Goal: Information Seeking & Learning: Find specific page/section

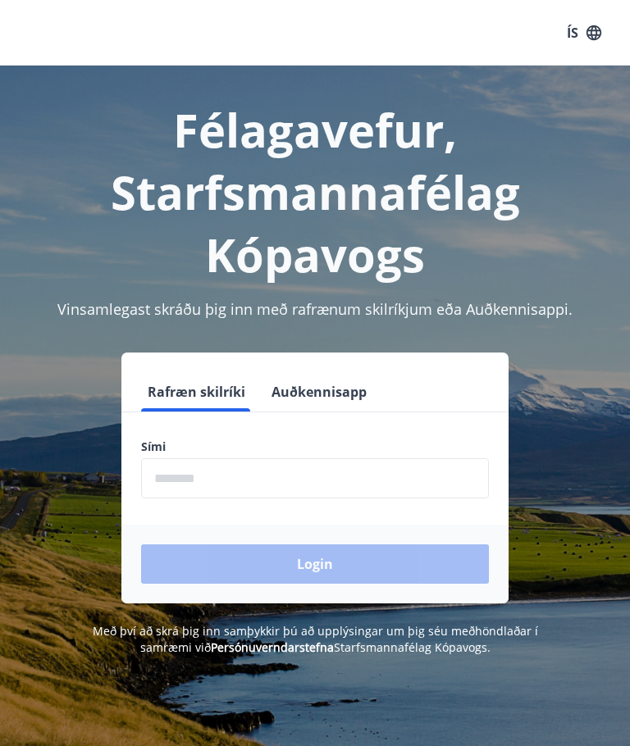
click at [276, 472] on input "phone" at bounding box center [315, 478] width 348 height 40
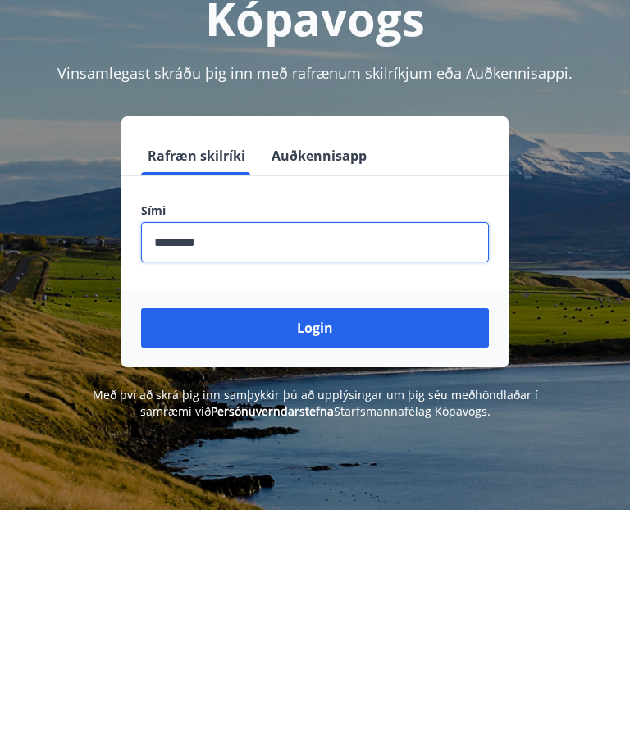
type input "********"
click at [335, 545] on button "Login" at bounding box center [315, 564] width 348 height 39
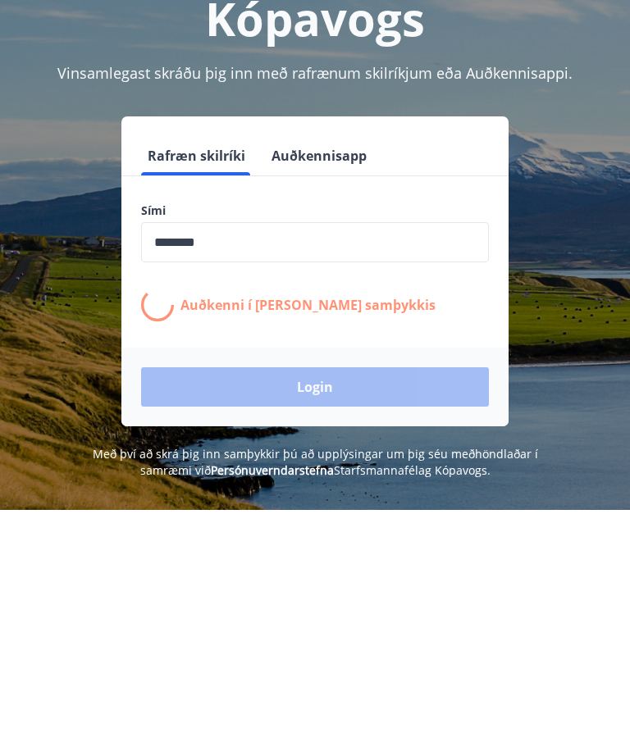
scroll to position [236, 0]
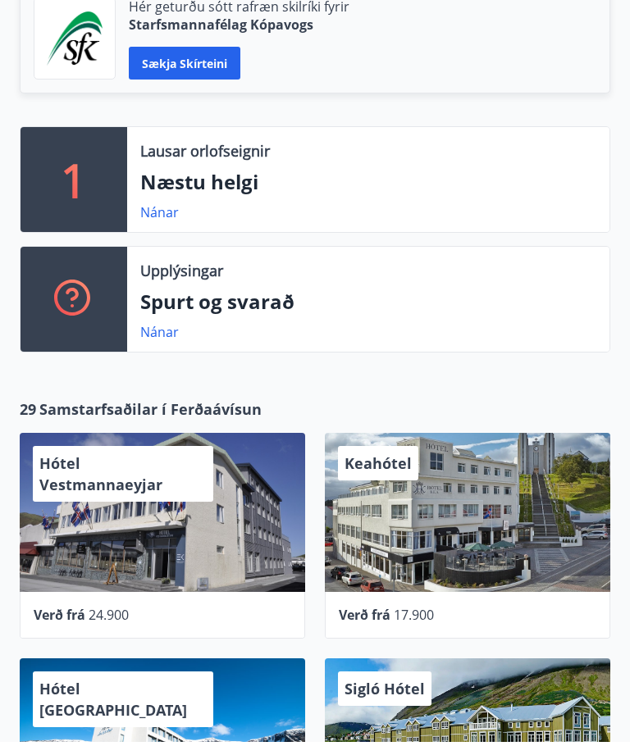
scroll to position [438, 0]
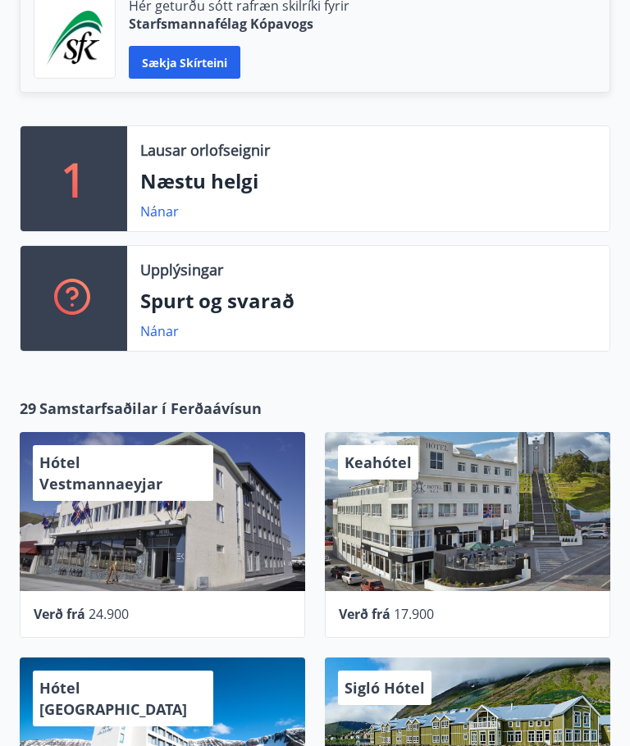
click at [162, 215] on link "Nánar" at bounding box center [159, 212] width 39 height 18
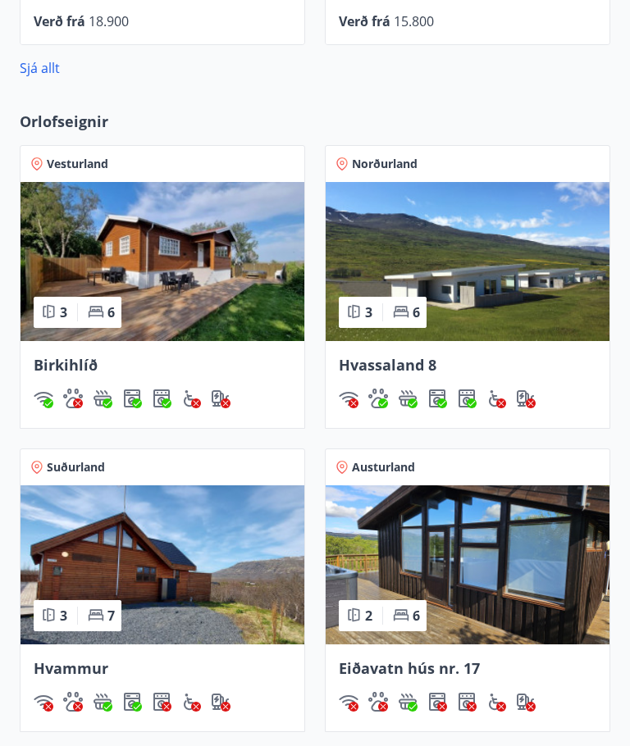
scroll to position [1256, 0]
click at [80, 373] on span "Birkihlíð" at bounding box center [66, 366] width 64 height 20
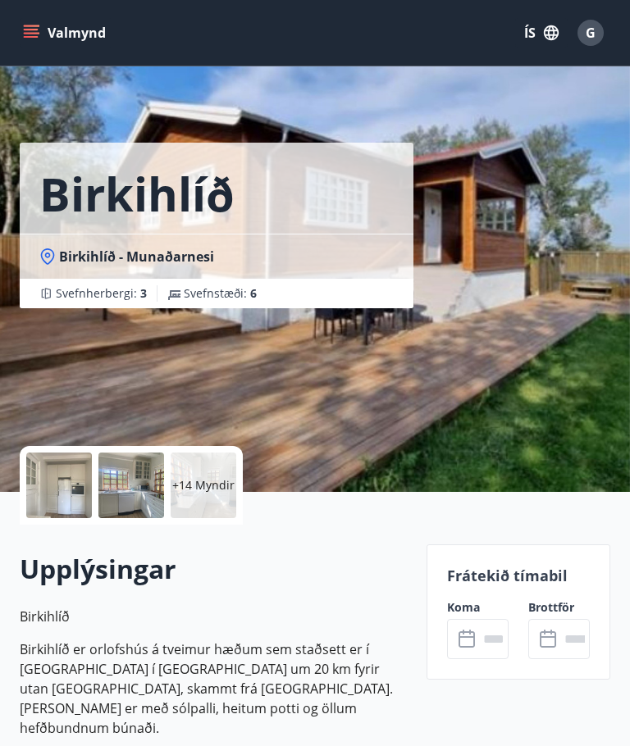
click at [33, 30] on icon "menu" at bounding box center [31, 30] width 15 height 2
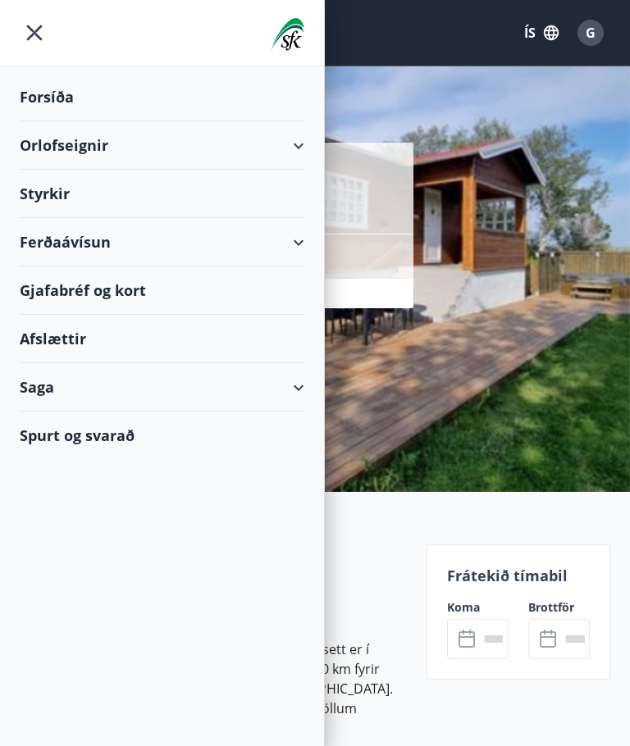
click at [67, 92] on div "Forsíða" at bounding box center [162, 97] width 285 height 48
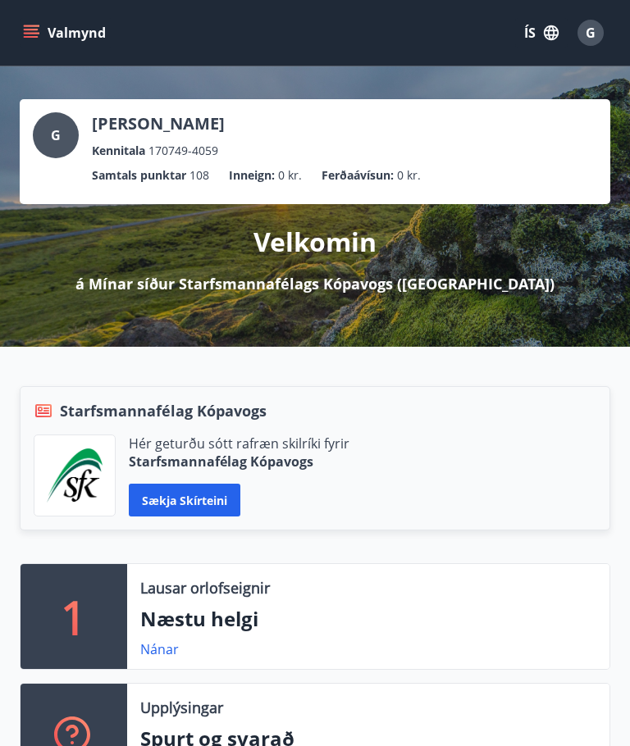
click at [37, 25] on icon "menu" at bounding box center [31, 33] width 16 height 16
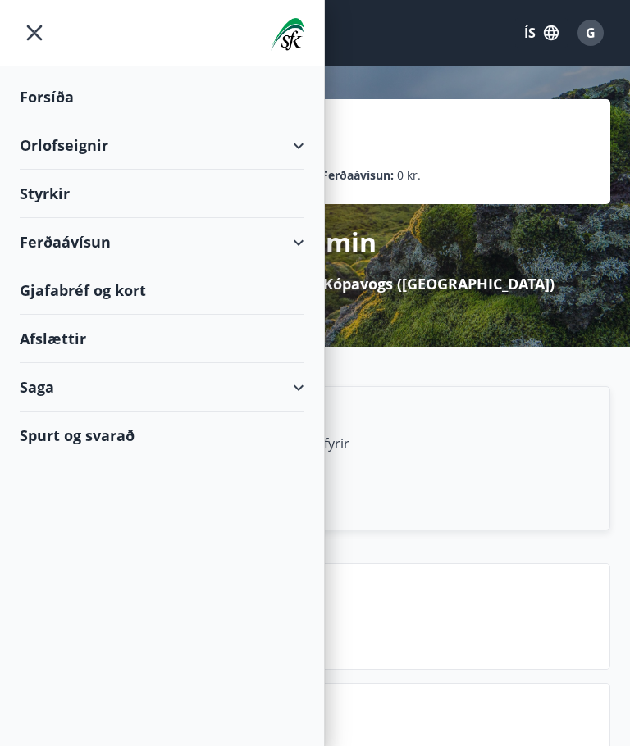
click at [162, 443] on div "Spurt og svarað" at bounding box center [162, 436] width 285 height 48
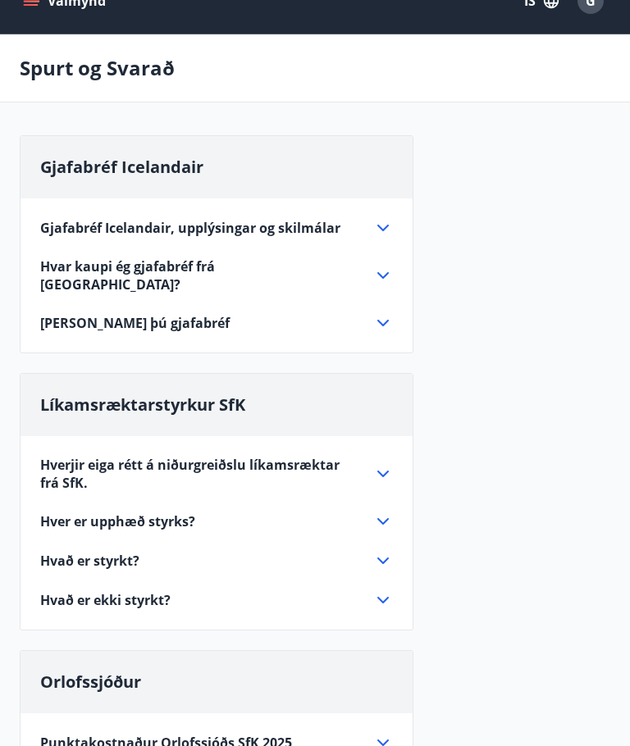
scroll to position [30, 0]
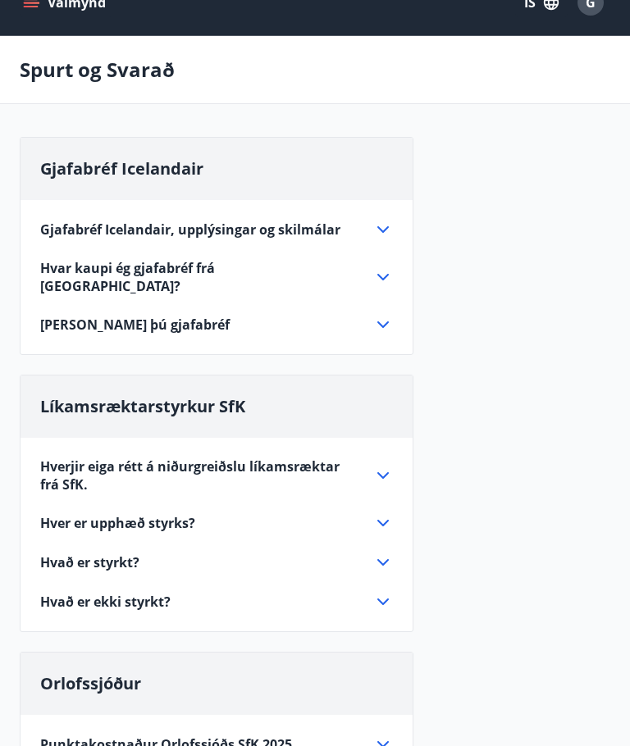
click at [363, 228] on div "Gjafabréf Icelandair, upplýsingar og skilmálar" at bounding box center [206, 230] width 333 height 18
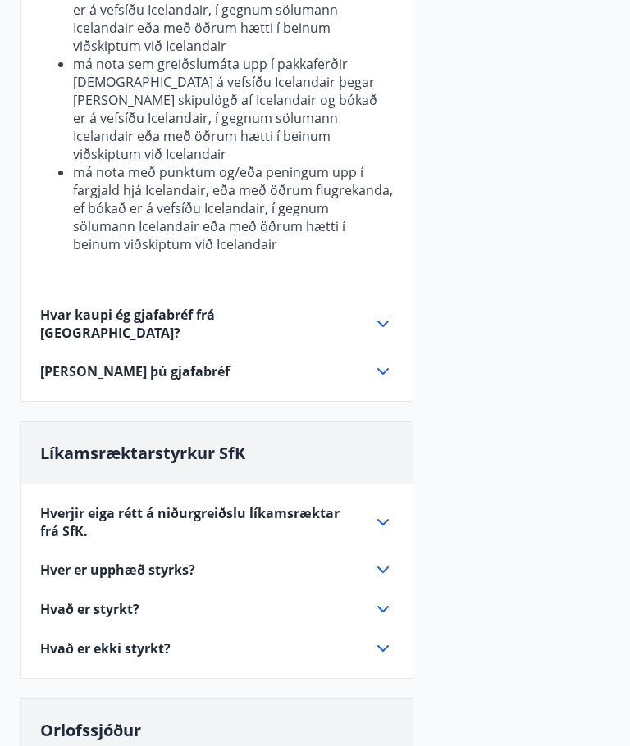
scroll to position [838, 0]
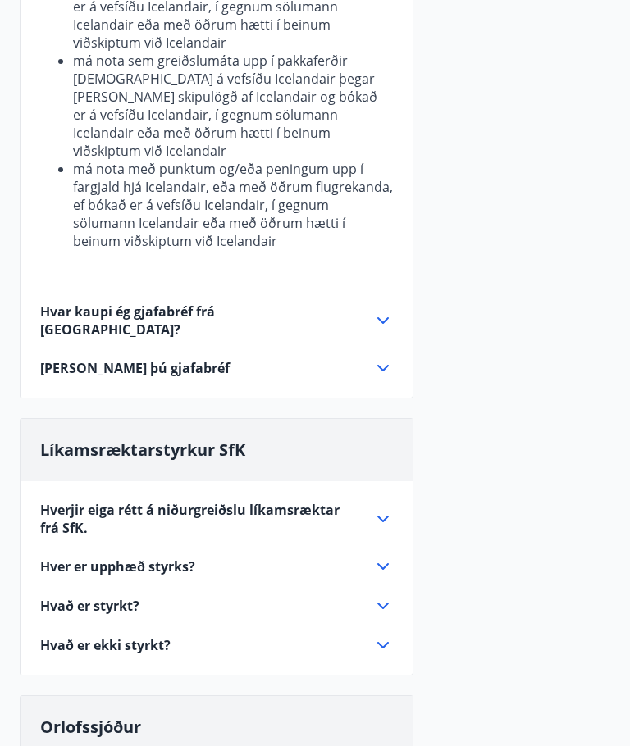
click at [388, 311] on icon at bounding box center [383, 321] width 20 height 20
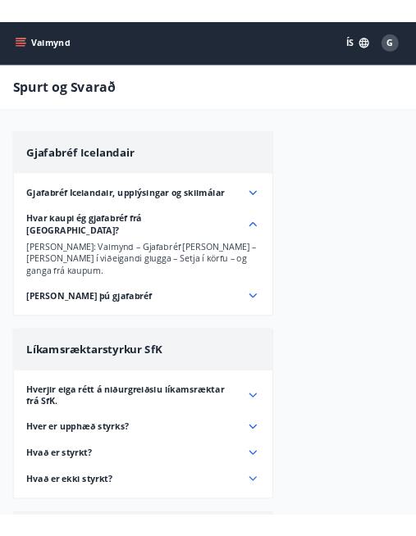
scroll to position [0, 0]
